Goal: Find specific page/section: Find specific page/section

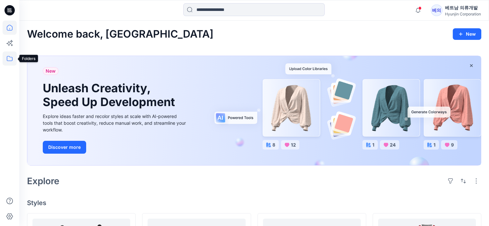
click at [6, 58] on icon at bounding box center [10, 58] width 14 height 14
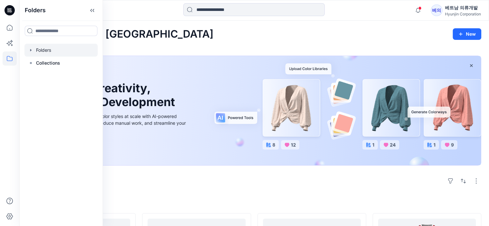
click at [47, 52] on div at bounding box center [60, 50] width 73 height 13
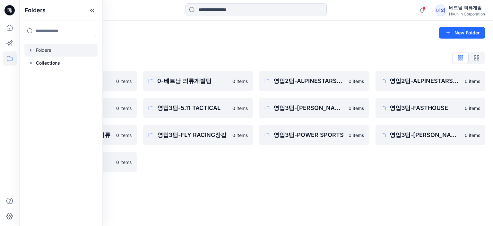
click at [312, 177] on div "Folders List 0-HYUNJIN 0 items 영업2팀-FOXRACING 0 items 영업3팀-FLY RACING의류 0 items…" at bounding box center [256, 112] width 474 height 135
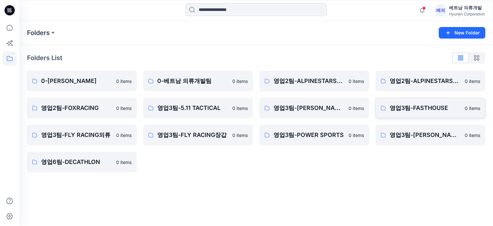
click at [415, 106] on p "영업3팀-FASTHOUSE" at bounding box center [425, 107] width 71 height 9
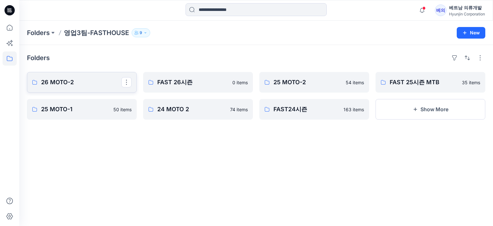
click at [60, 83] on p "26 MOTO-2" at bounding box center [81, 82] width 80 height 9
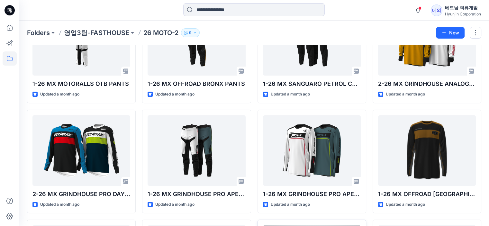
scroll to position [217, 0]
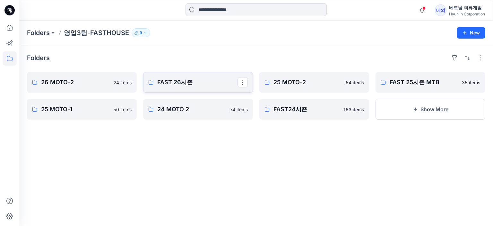
click at [186, 82] on p "FAST 26시즌" at bounding box center [197, 82] width 80 height 9
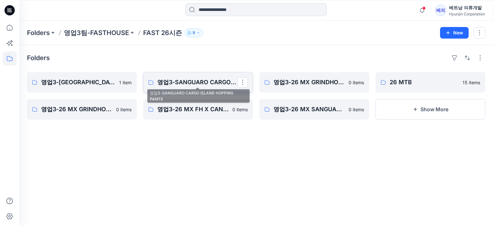
click at [210, 86] on p "영업3-SANGUARO CARGO ISLAND HOPPING PANTS" at bounding box center [197, 82] width 80 height 9
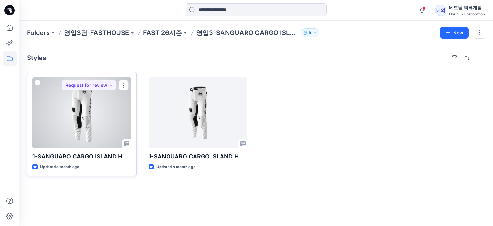
click at [93, 122] on div at bounding box center [81, 112] width 99 height 71
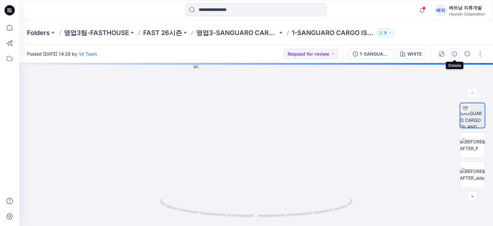
click at [455, 54] on icon "button" at bounding box center [454, 53] width 5 height 5
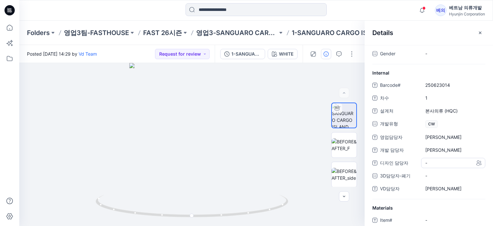
scroll to position [58, 0]
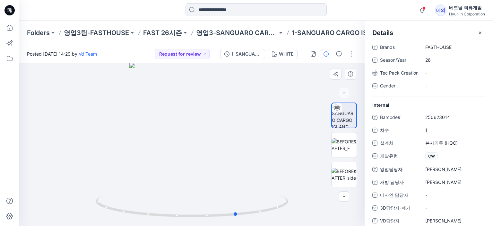
drag, startPoint x: 203, startPoint y: 127, endPoint x: 248, endPoint y: 128, distance: 45.3
click at [248, 128] on div at bounding box center [192, 144] width 346 height 163
drag, startPoint x: 222, startPoint y: 144, endPoint x: 236, endPoint y: 144, distance: 14.1
click at [236, 144] on div at bounding box center [192, 144] width 346 height 163
drag, startPoint x: 263, startPoint y: 145, endPoint x: 256, endPoint y: 137, distance: 11.2
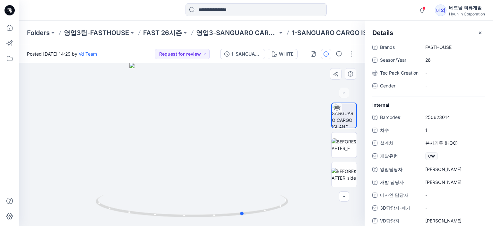
click at [256, 137] on div at bounding box center [192, 144] width 346 height 163
drag, startPoint x: 213, startPoint y: 126, endPoint x: 251, endPoint y: 139, distance: 39.5
click at [251, 139] on img at bounding box center [192, 122] width 213 height 207
drag, startPoint x: 223, startPoint y: 132, endPoint x: 250, endPoint y: 140, distance: 28.1
click at [250, 140] on img at bounding box center [192, 105] width 300 height 243
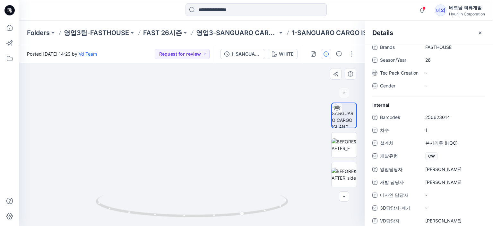
drag, startPoint x: 159, startPoint y: 156, endPoint x: 324, endPoint y: 176, distance: 166.0
click at [324, 176] on div "WHITE Loading... Material Properties Loading..." at bounding box center [192, 144] width 346 height 163
drag, startPoint x: 198, startPoint y: 163, endPoint x: 253, endPoint y: 172, distance: 56.4
click at [253, 172] on div at bounding box center [192, 144] width 346 height 163
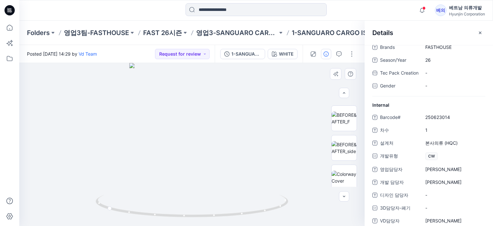
scroll to position [30, 0]
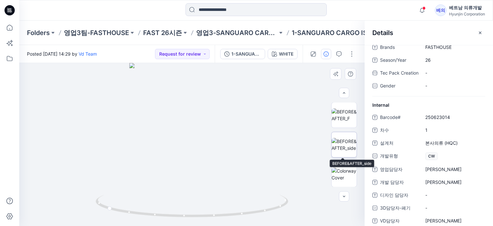
click at [332, 141] on img at bounding box center [344, 144] width 25 height 13
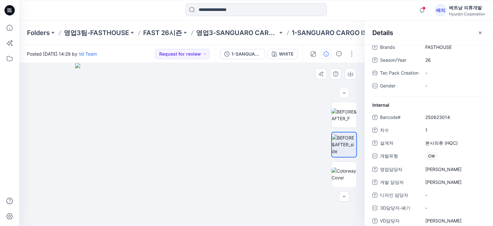
drag, startPoint x: 265, startPoint y: 151, endPoint x: 325, endPoint y: 142, distance: 61.2
click at [317, 150] on div at bounding box center [192, 144] width 346 height 163
click at [340, 118] on img at bounding box center [344, 114] width 25 height 13
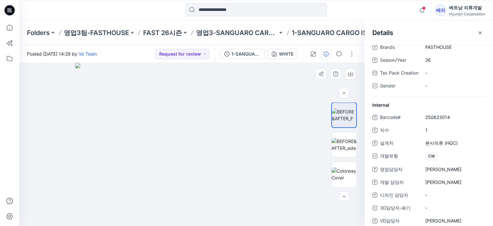
scroll to position [0, 0]
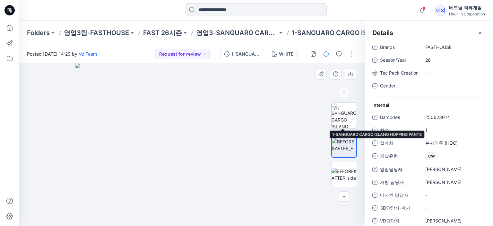
click at [347, 112] on img at bounding box center [344, 115] width 25 height 25
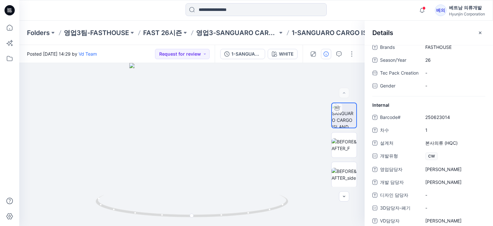
click at [355, 15] on div at bounding box center [256, 10] width 237 height 14
drag, startPoint x: 207, startPoint y: 133, endPoint x: 267, endPoint y: 129, distance: 60.5
click at [267, 129] on div at bounding box center [192, 144] width 346 height 163
drag, startPoint x: 184, startPoint y: 116, endPoint x: 238, endPoint y: 117, distance: 53.7
click at [238, 117] on div at bounding box center [192, 144] width 346 height 163
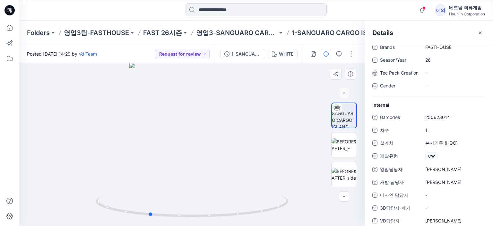
drag, startPoint x: 189, startPoint y: 126, endPoint x: 226, endPoint y: 129, distance: 36.4
click at [226, 129] on div at bounding box center [192, 144] width 346 height 163
drag, startPoint x: 204, startPoint y: 129, endPoint x: 186, endPoint y: 134, distance: 18.9
click at [186, 134] on div at bounding box center [192, 144] width 346 height 163
drag, startPoint x: 186, startPoint y: 136, endPoint x: 277, endPoint y: 148, distance: 91.1
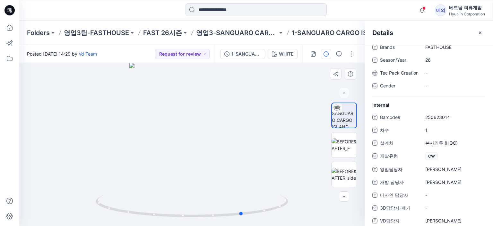
click at [299, 147] on div at bounding box center [192, 144] width 346 height 163
